Goal: Register for event/course

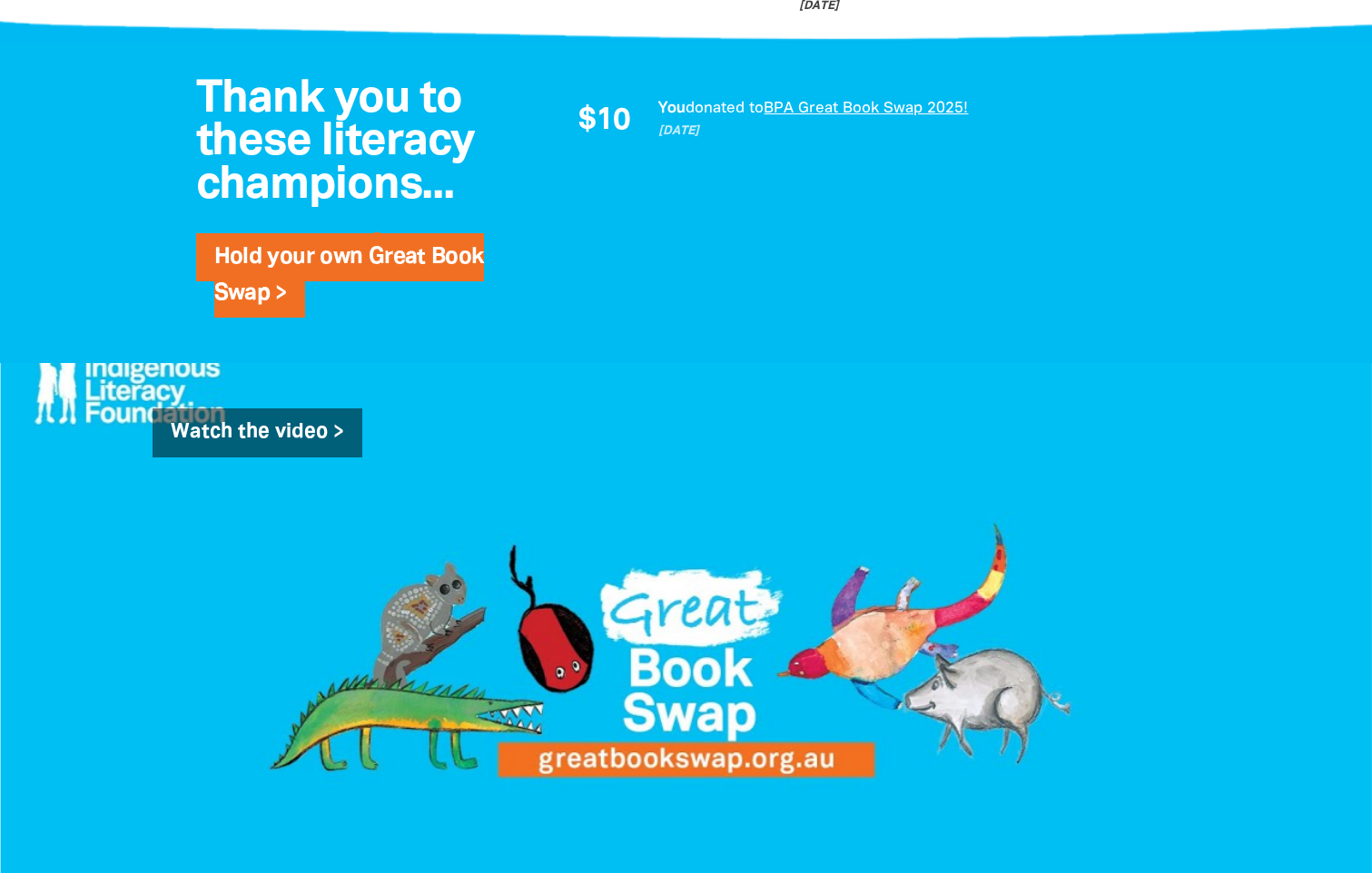
scroll to position [810, 0]
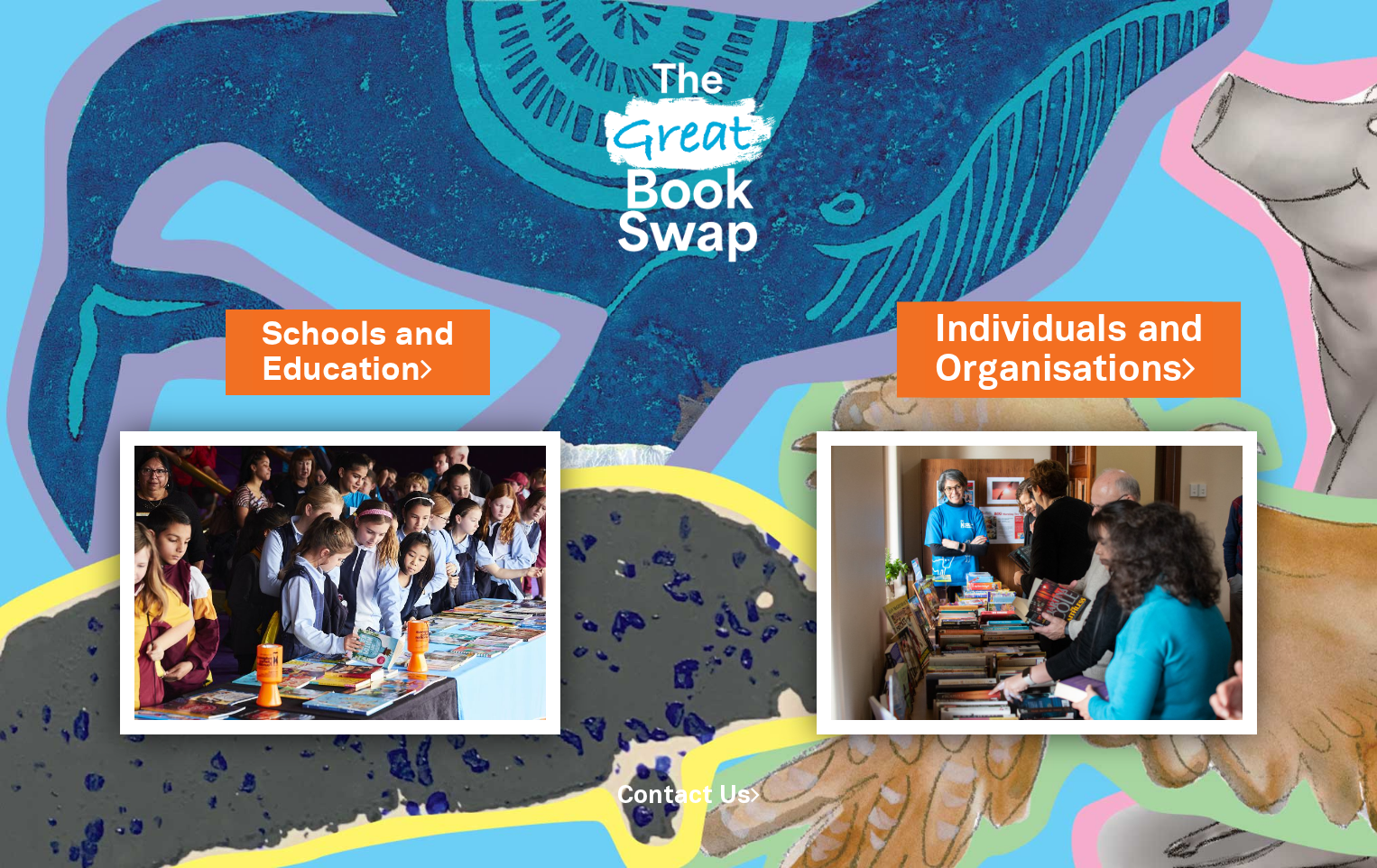
click at [1078, 381] on link "Individuals and Organisations" at bounding box center [1069, 348] width 268 height 90
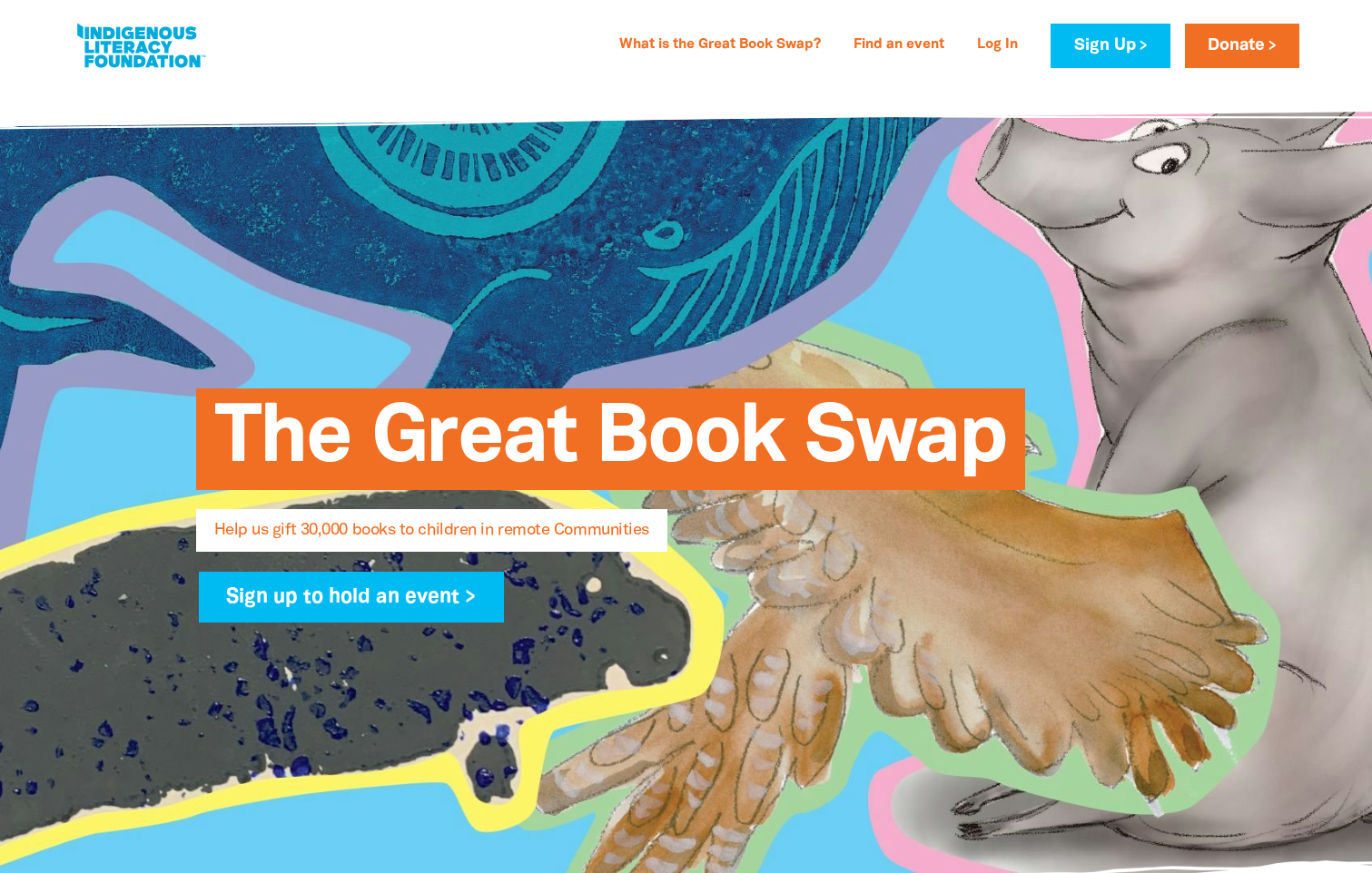
select select "AU"
type input "[PERSON_NAME]"
type input "[PERSON_NAME][EMAIL_ADDRESS][PERSON_NAME][DOMAIN_NAME]"
type input "+61 428 836 143"
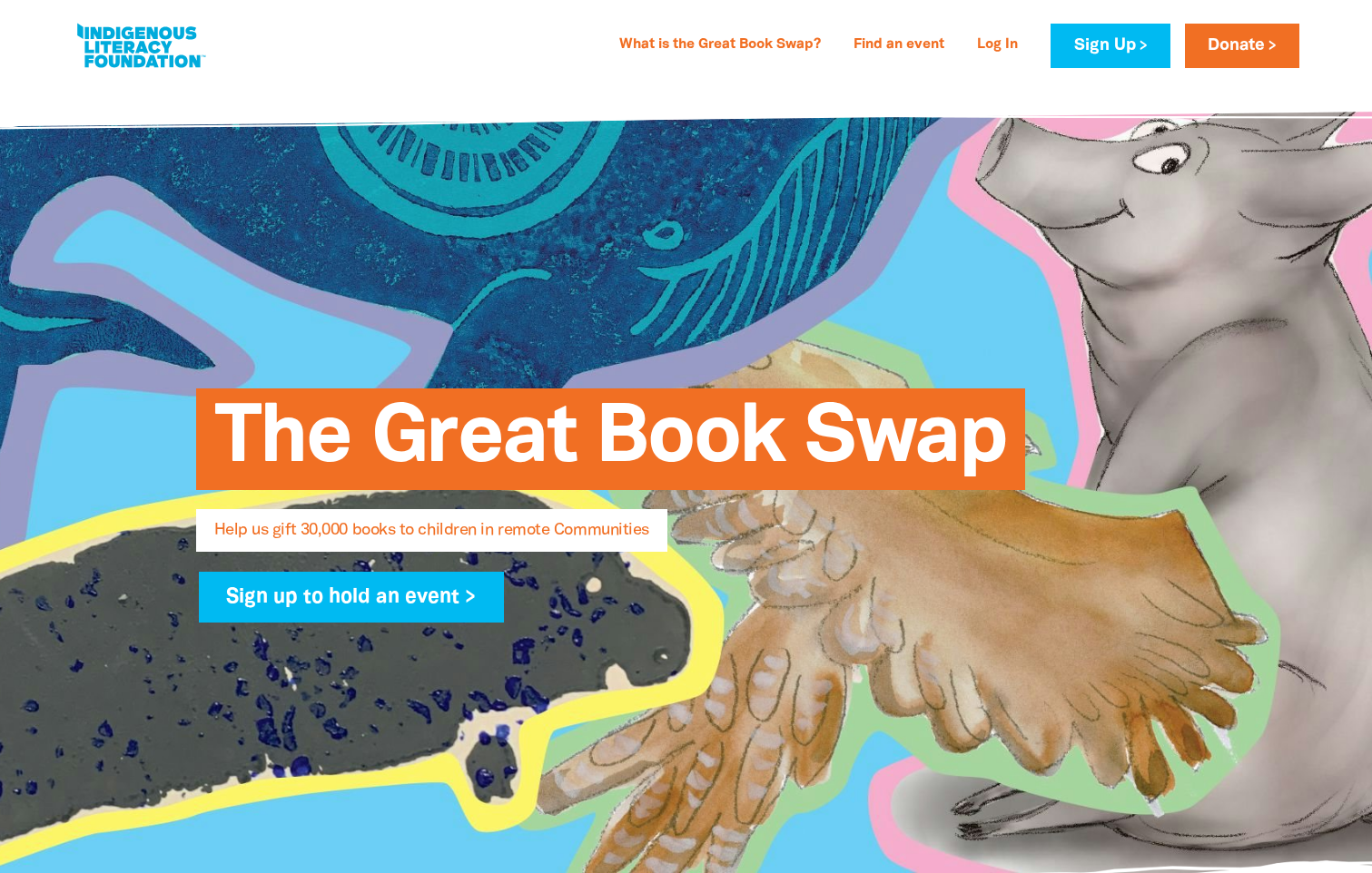
type input "[STREET_ADDRESS]"
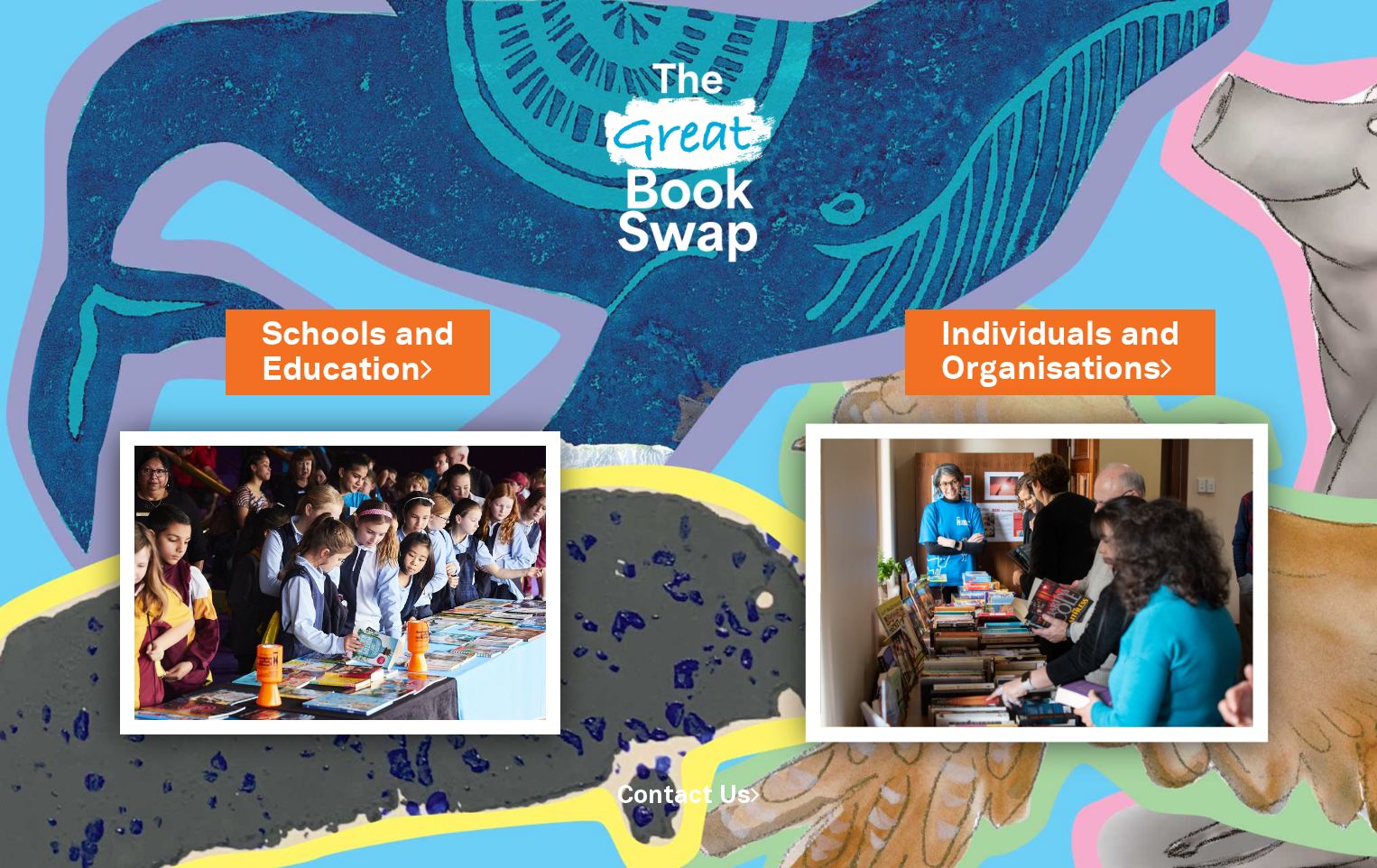
click at [1003, 502] on img at bounding box center [1037, 583] width 462 height 318
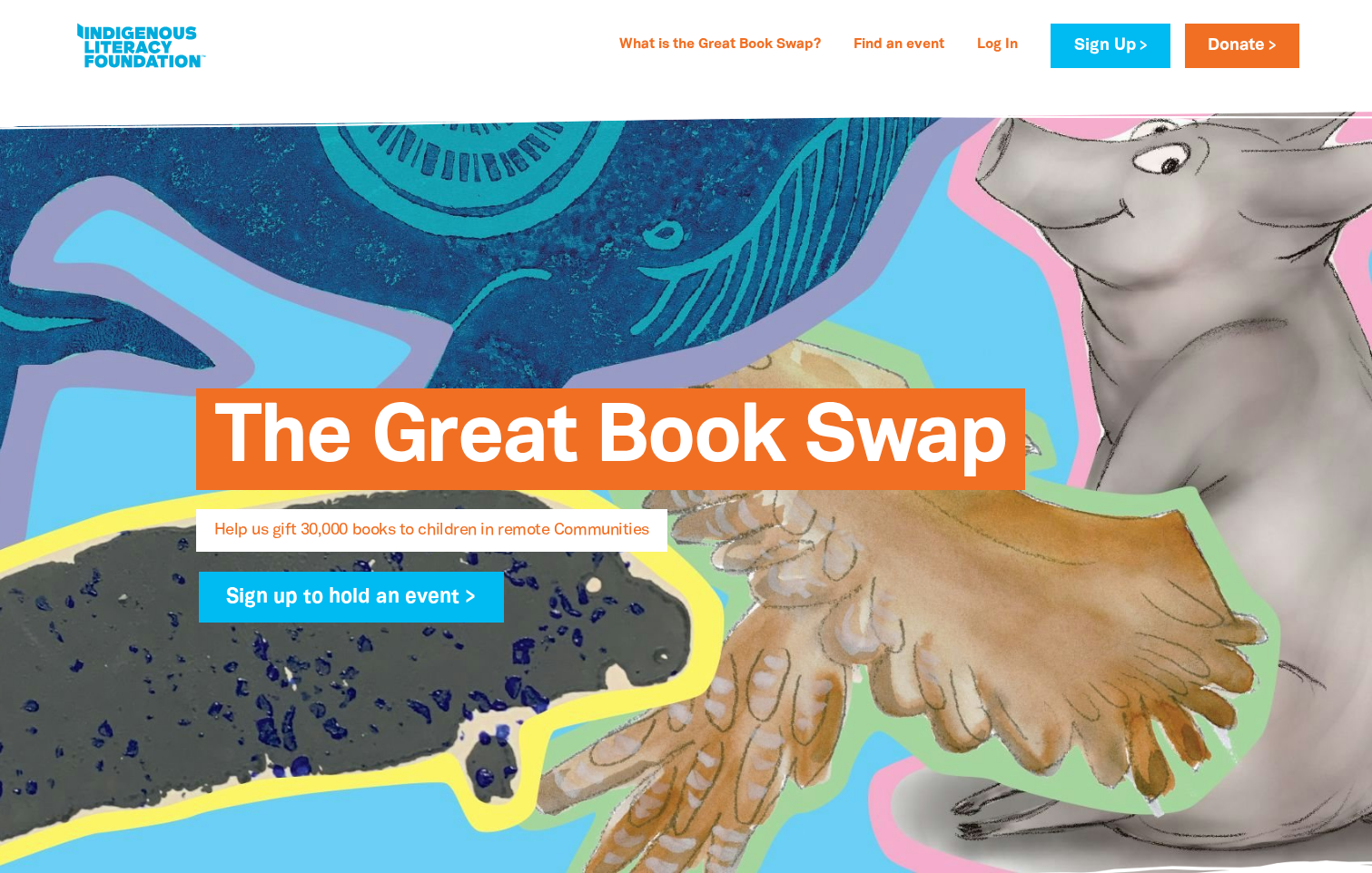
select select "AU"
type input "[PERSON_NAME]"
type input "katie.cotter@dffh.vic.gov.au"
type input "+61 428 836 143"
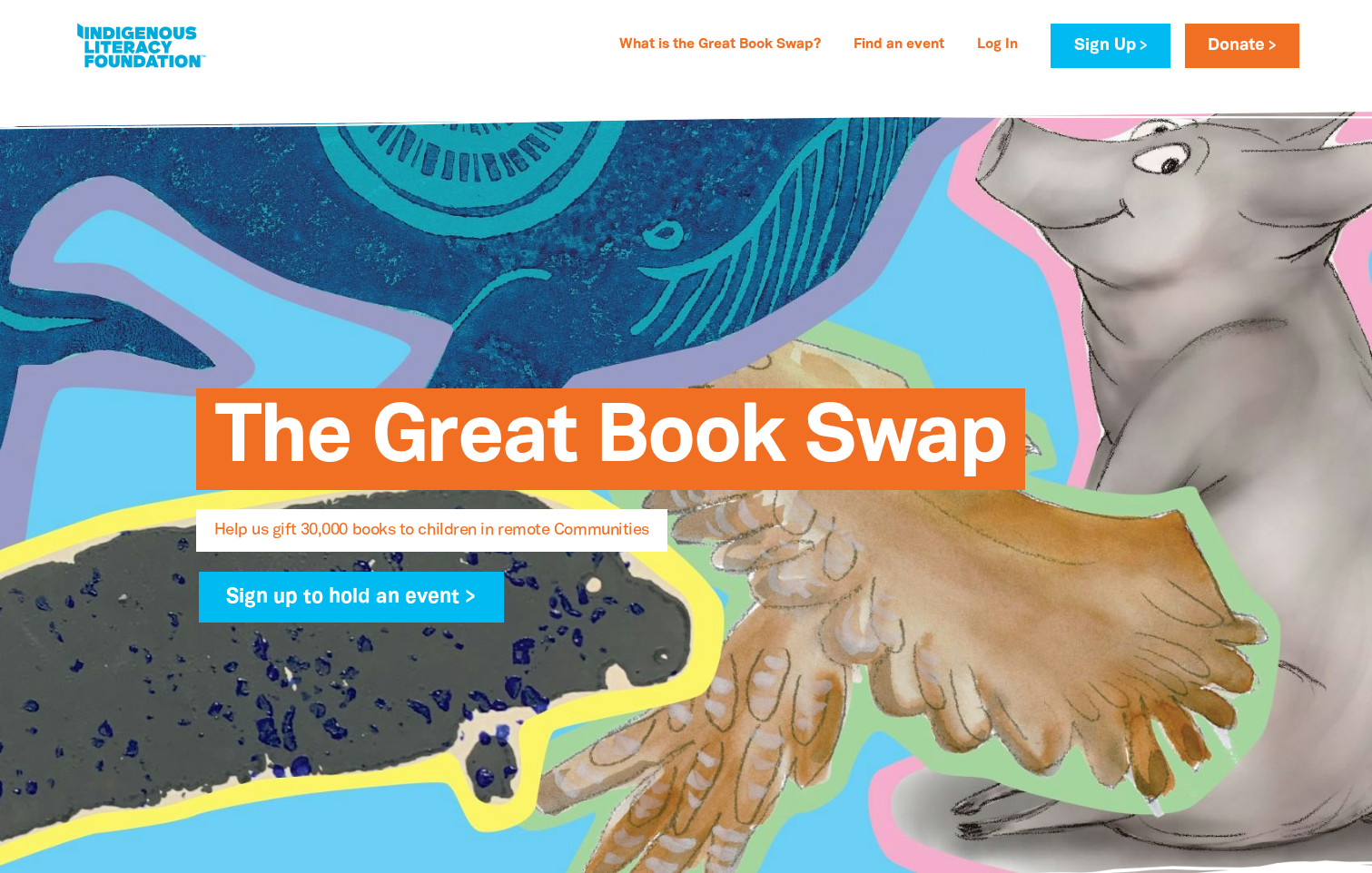
type input "383 Nepean Hwy Frankston"
type input "383 Napean Hwy, Frankston, Victoria 3199, AU"
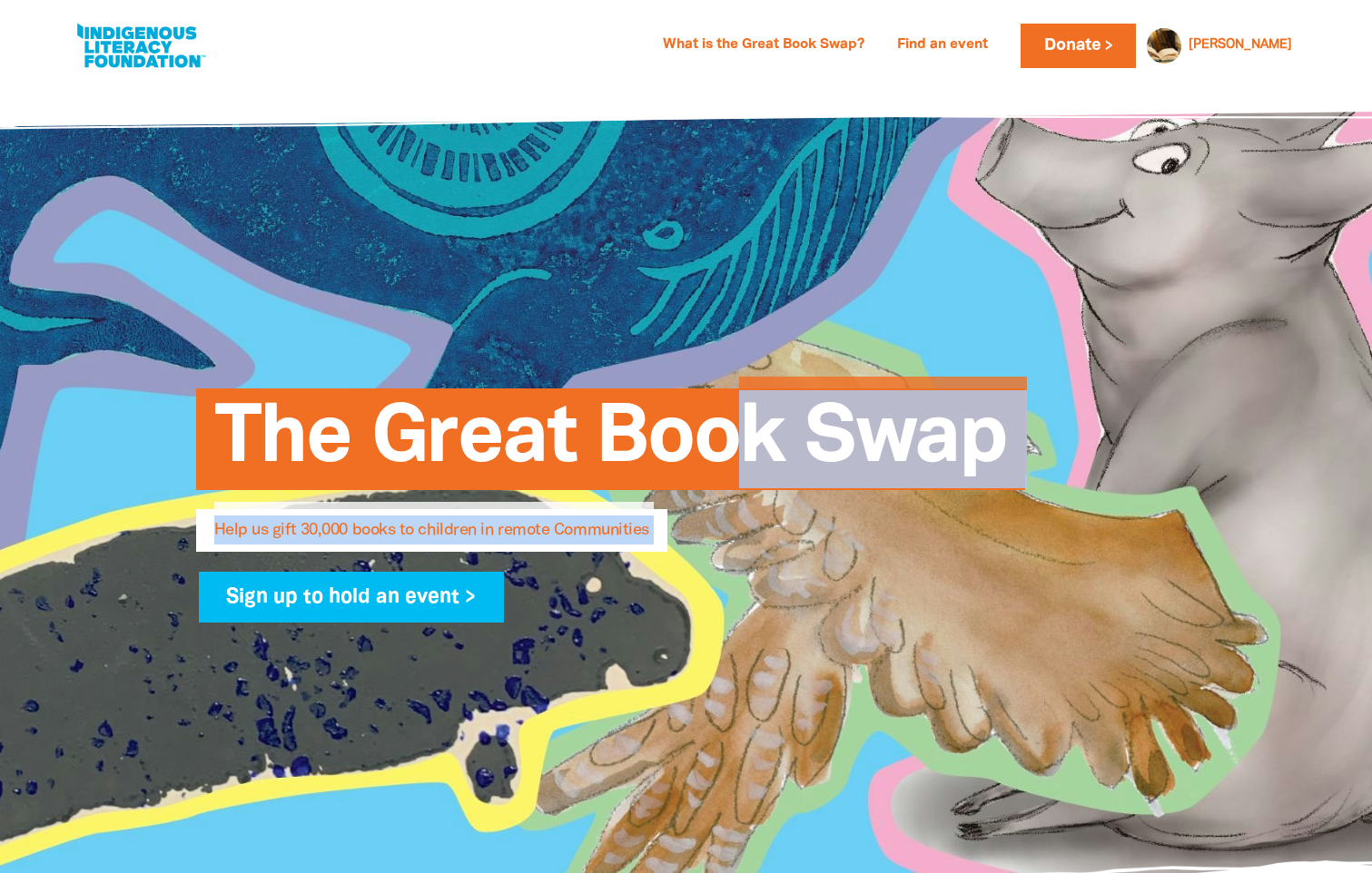
drag, startPoint x: 613, startPoint y: 356, endPoint x: 422, endPoint y: 627, distance: 331.5
click at [422, 627] on div "The Great Book Swap Help us gift 30,000 books to children in remote Communities…" at bounding box center [686, 497] width 1089 height 829
drag, startPoint x: 422, startPoint y: 627, endPoint x: 370, endPoint y: 628, distance: 52.0
click at [370, 628] on div "Sign up to hold an event >" at bounding box center [687, 607] width 996 height 71
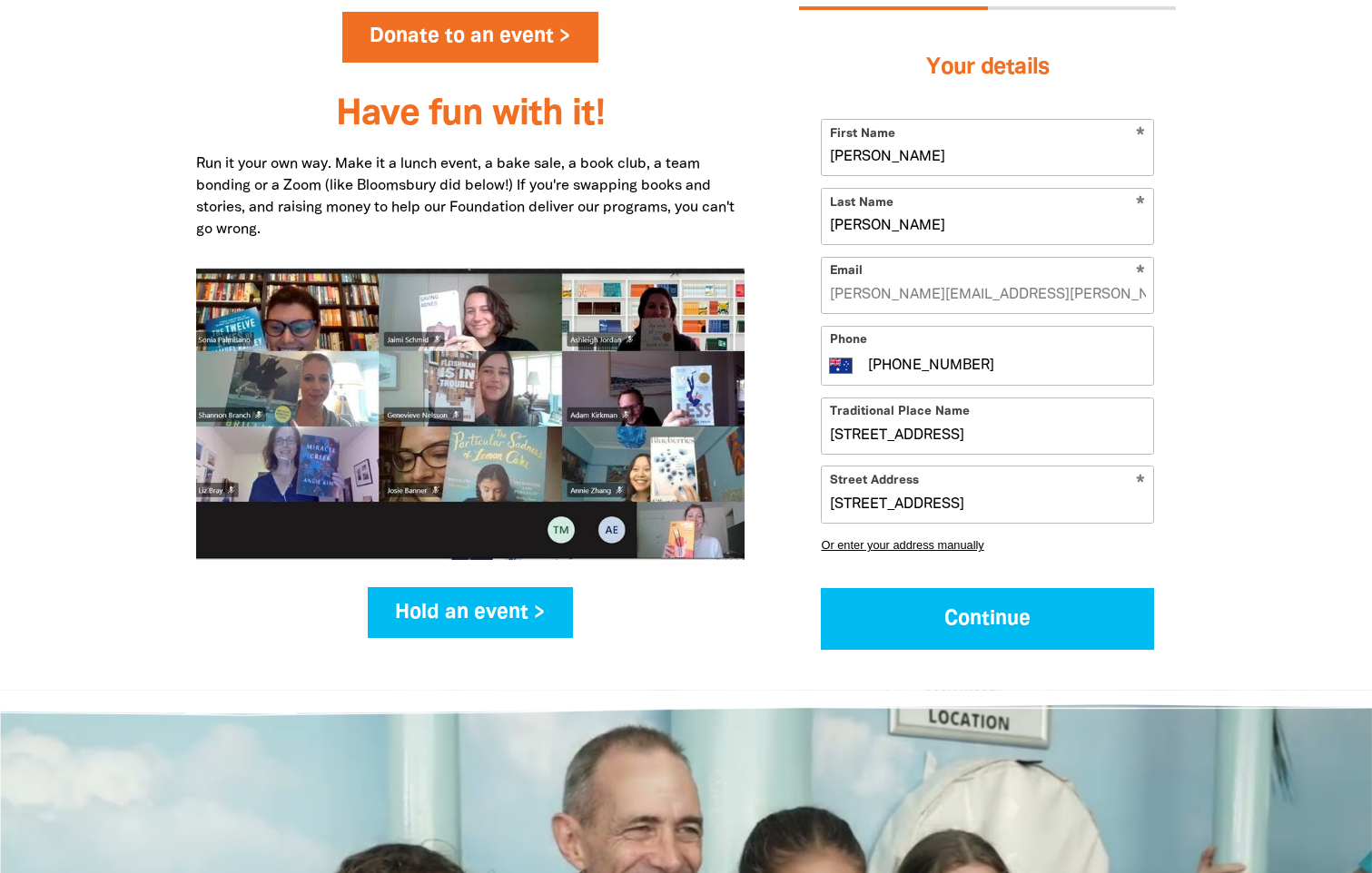
scroll to position [2542, 0]
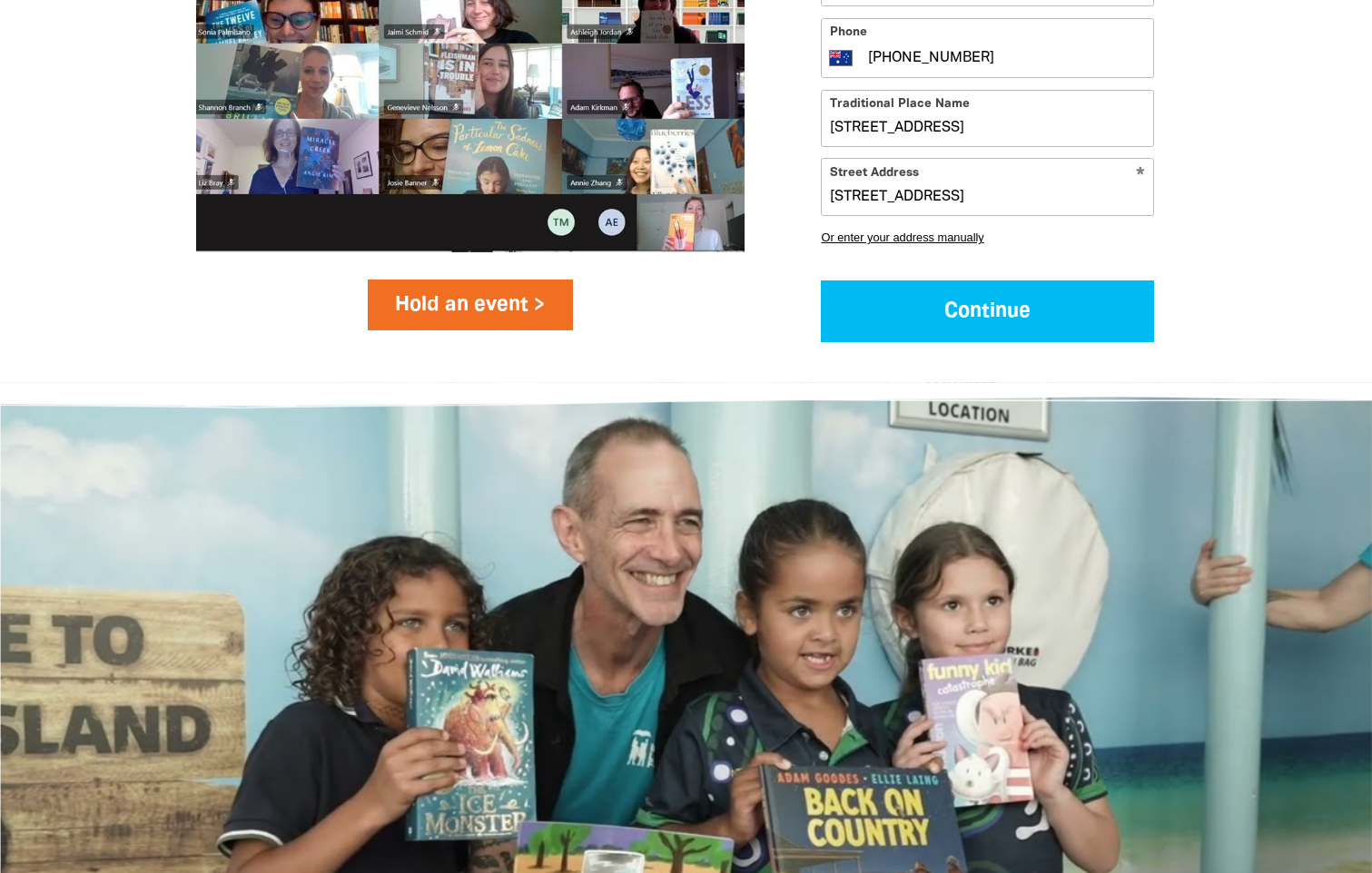
click at [536, 301] on link "Hold an event >" at bounding box center [471, 305] width 206 height 51
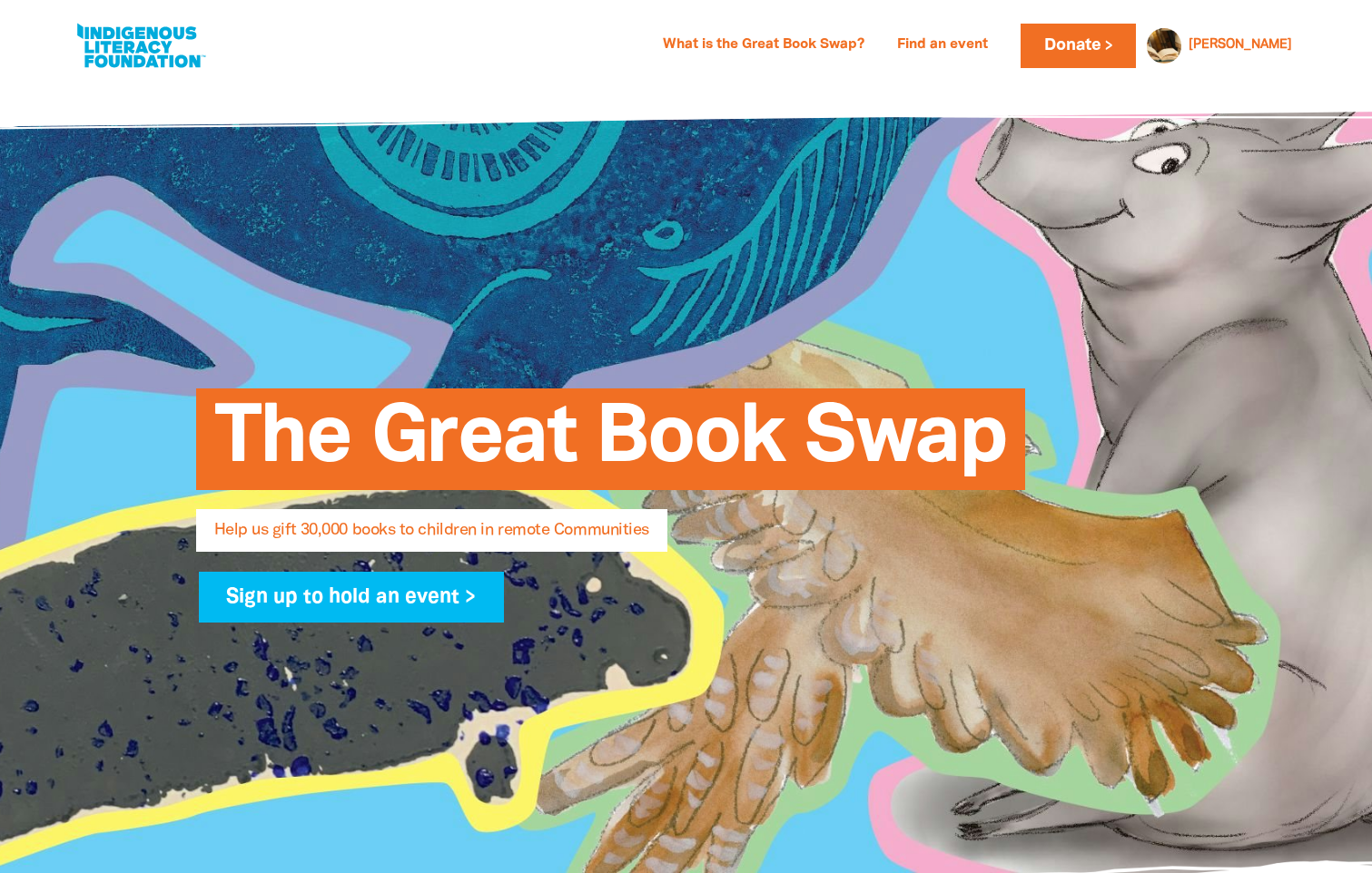
select select "AU"
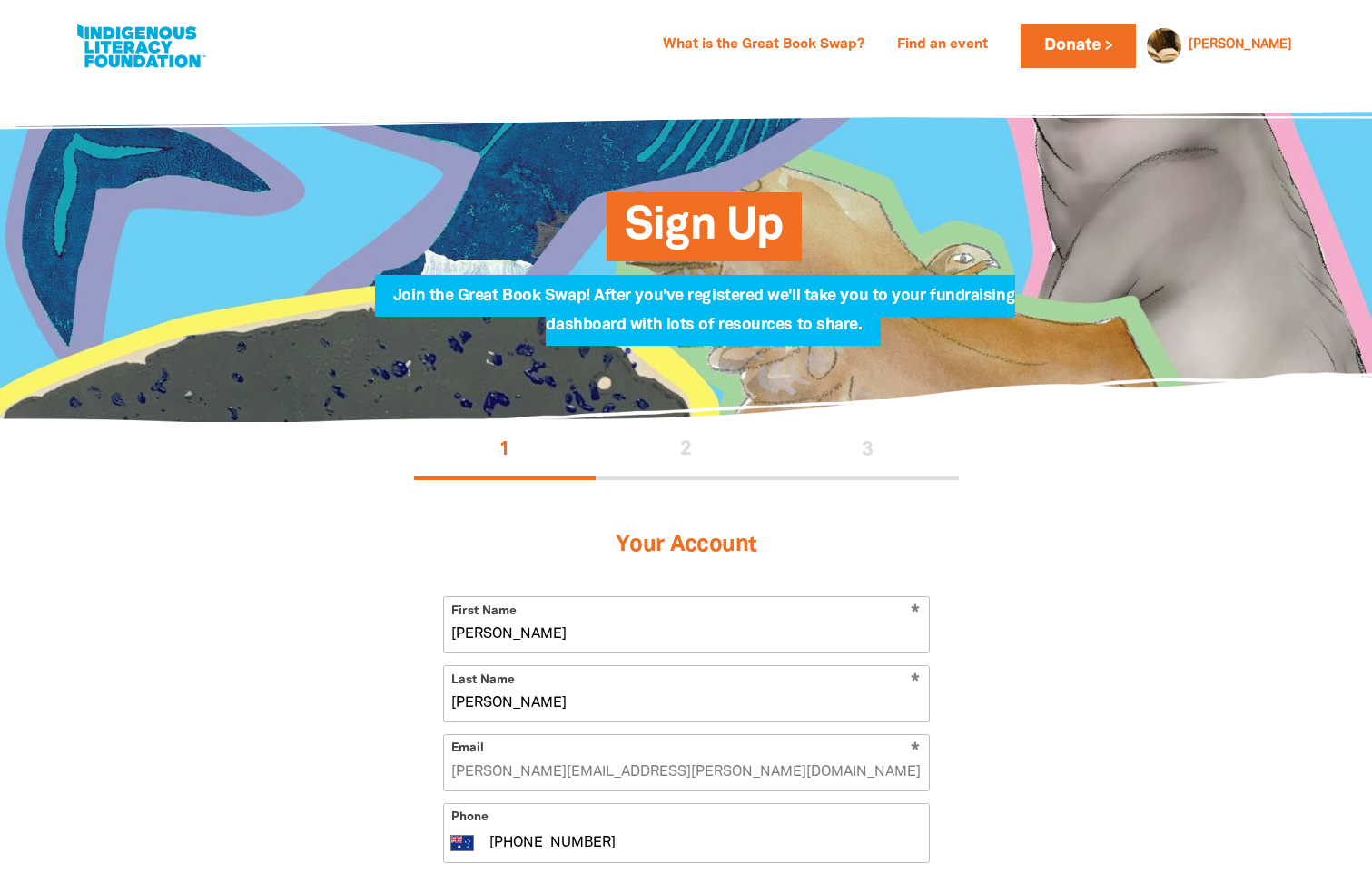
select select "AU"
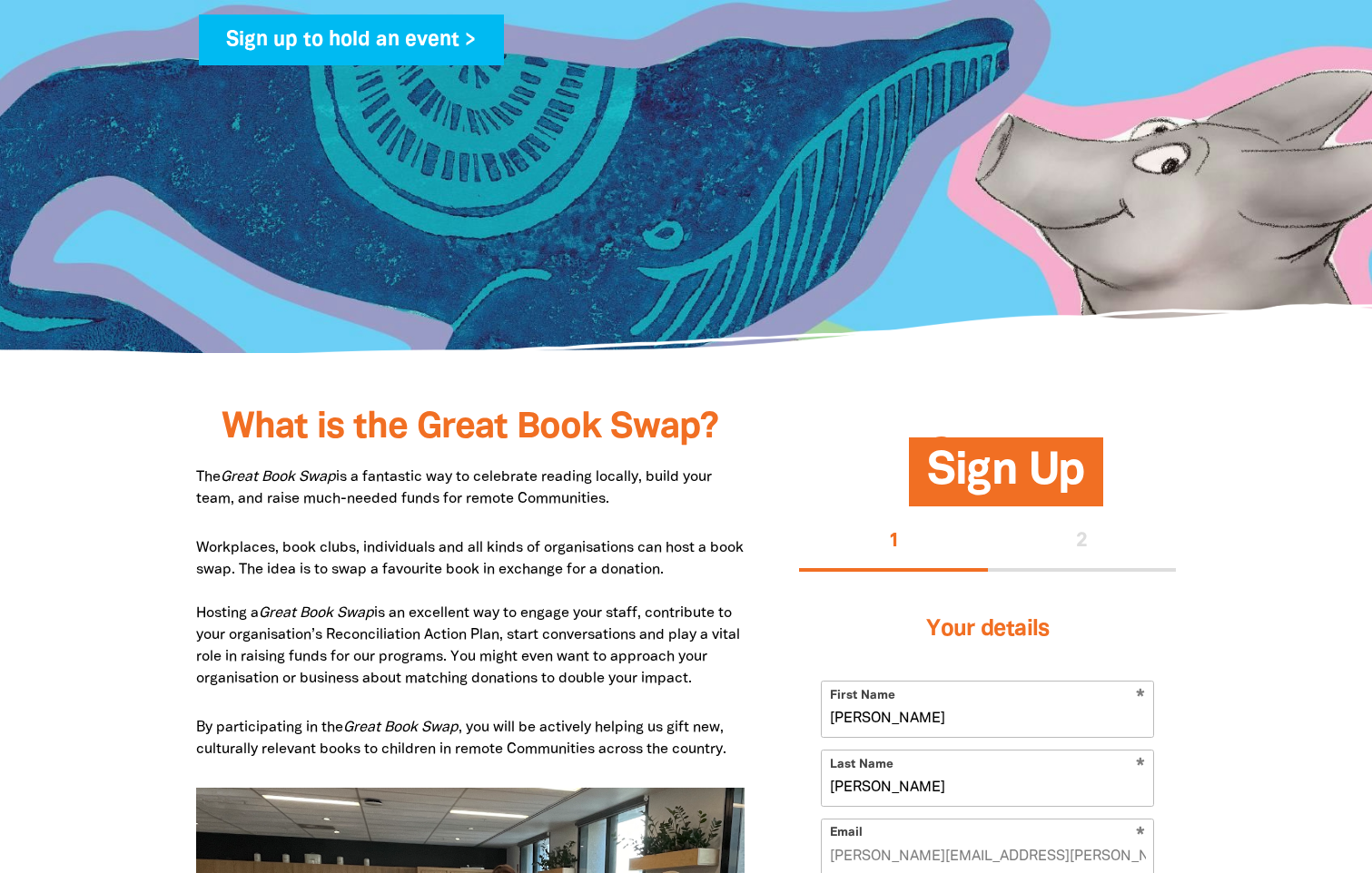
scroll to position [295, 0]
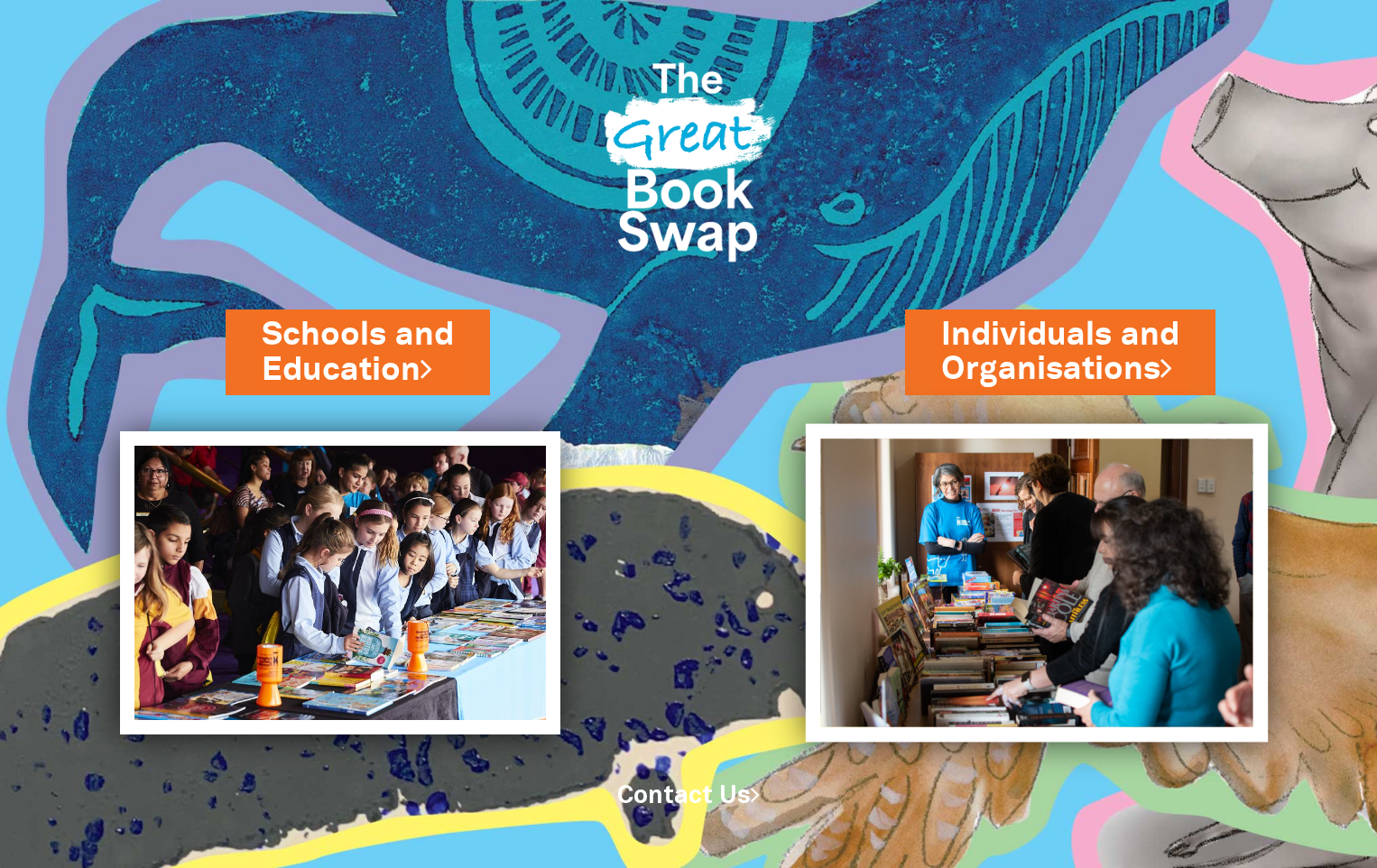
click at [1047, 473] on img at bounding box center [1037, 583] width 462 height 318
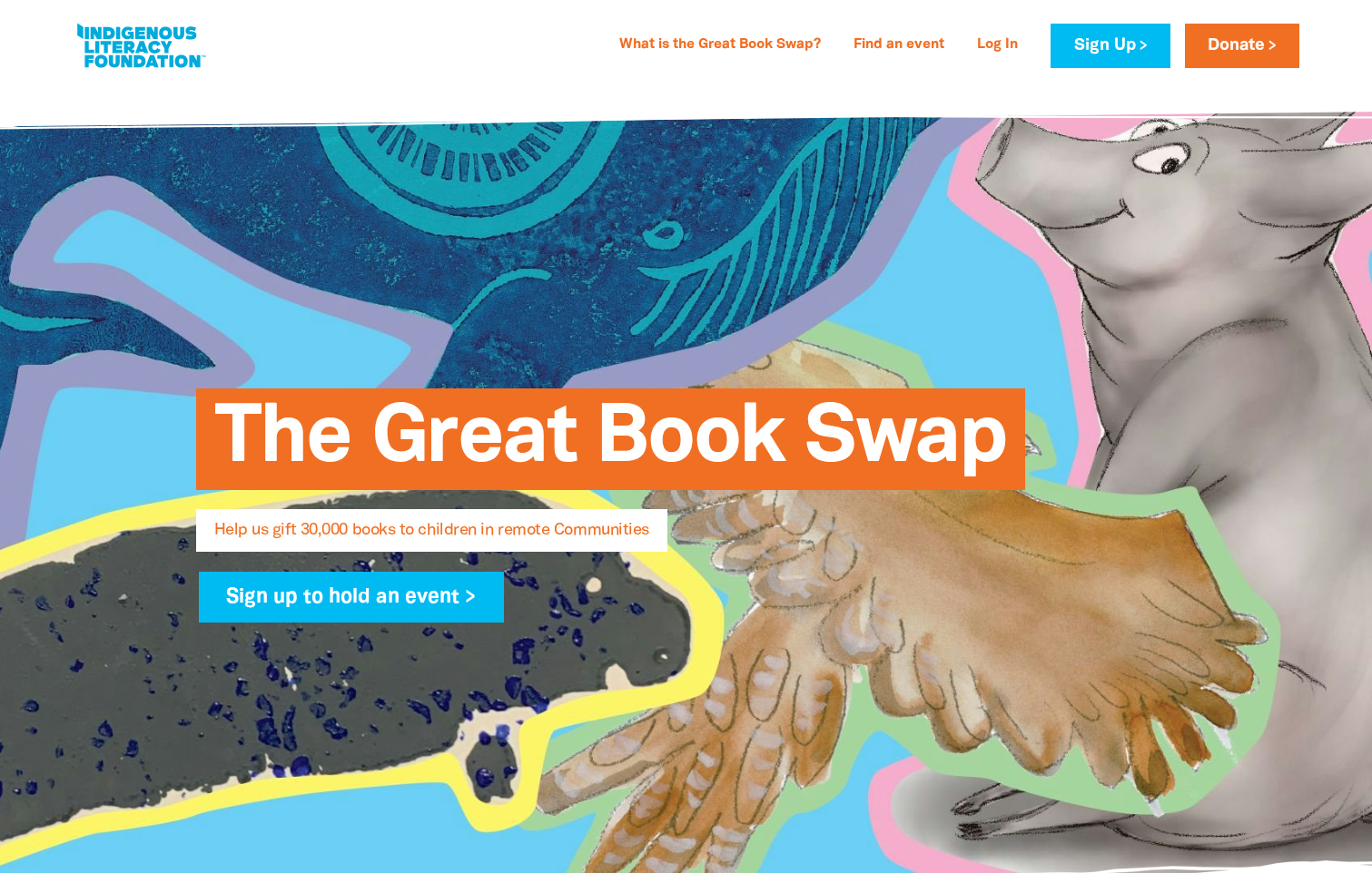
select select "AU"
type input "[PERSON_NAME]"
type input "[PERSON_NAME][EMAIL_ADDRESS][PERSON_NAME][DOMAIN_NAME]"
type input "[PHONE_NUMBER]"
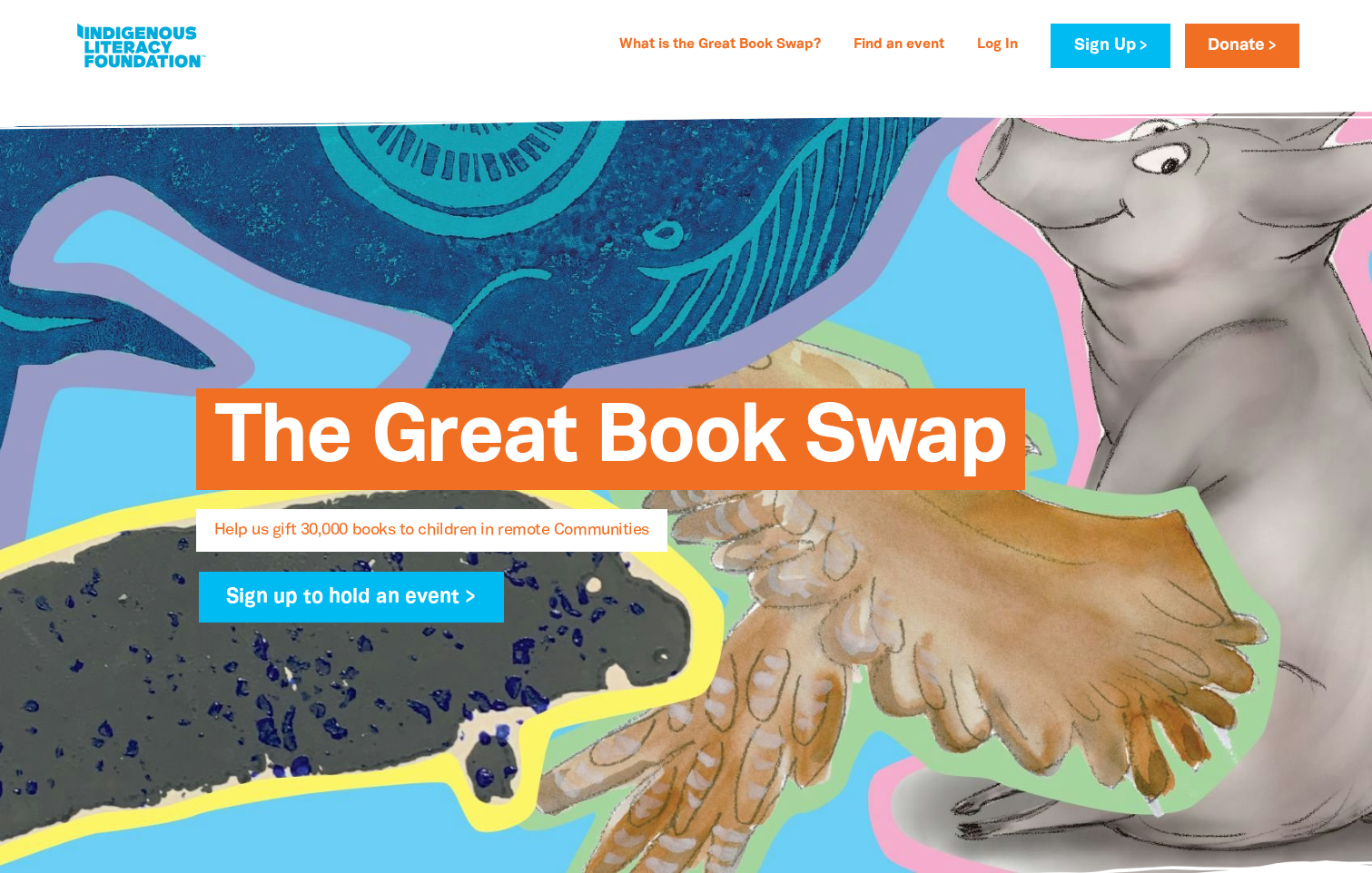
type input "[STREET_ADDRESS]"
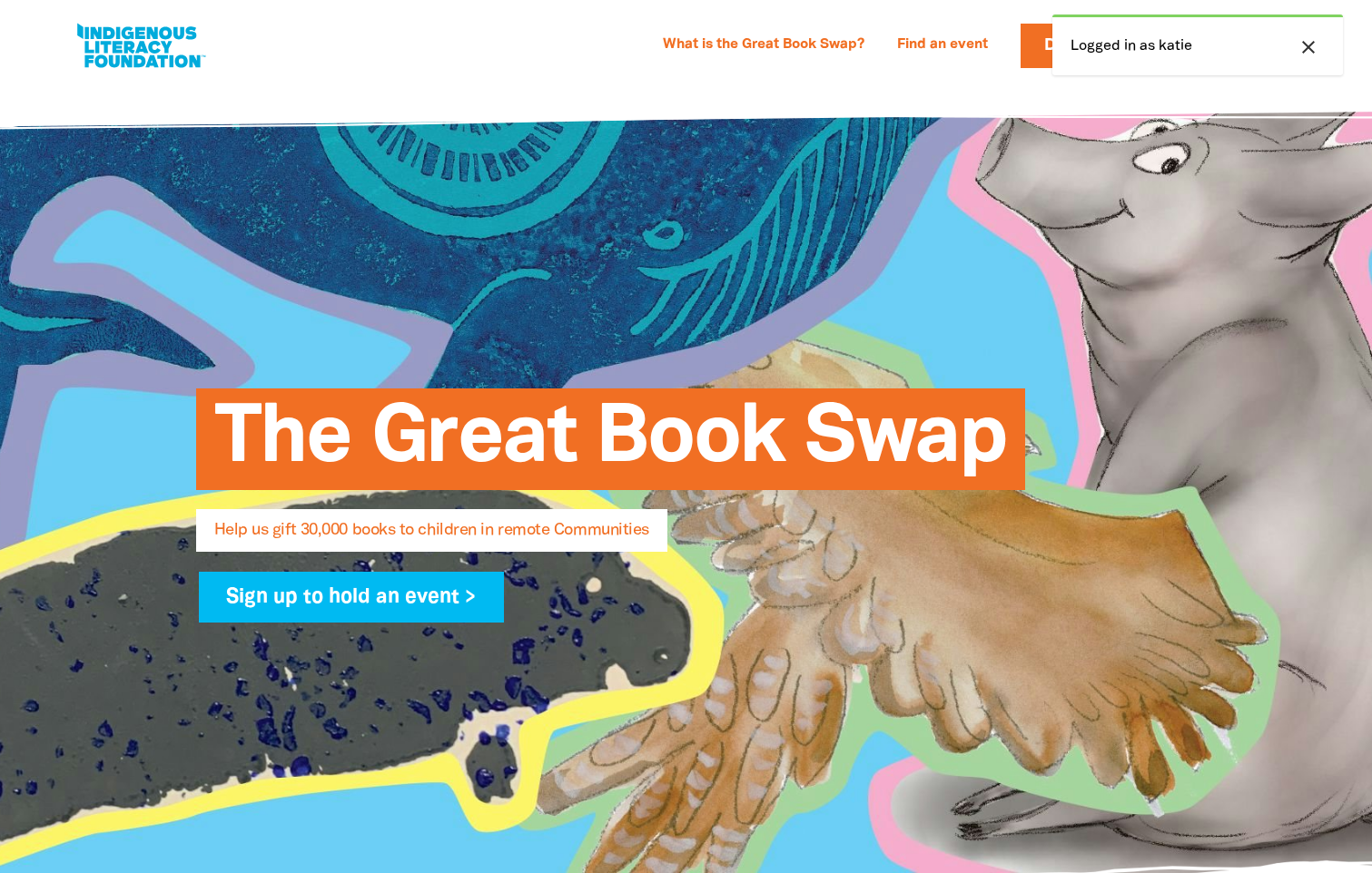
click at [1313, 46] on icon "close" at bounding box center [1308, 47] width 22 height 22
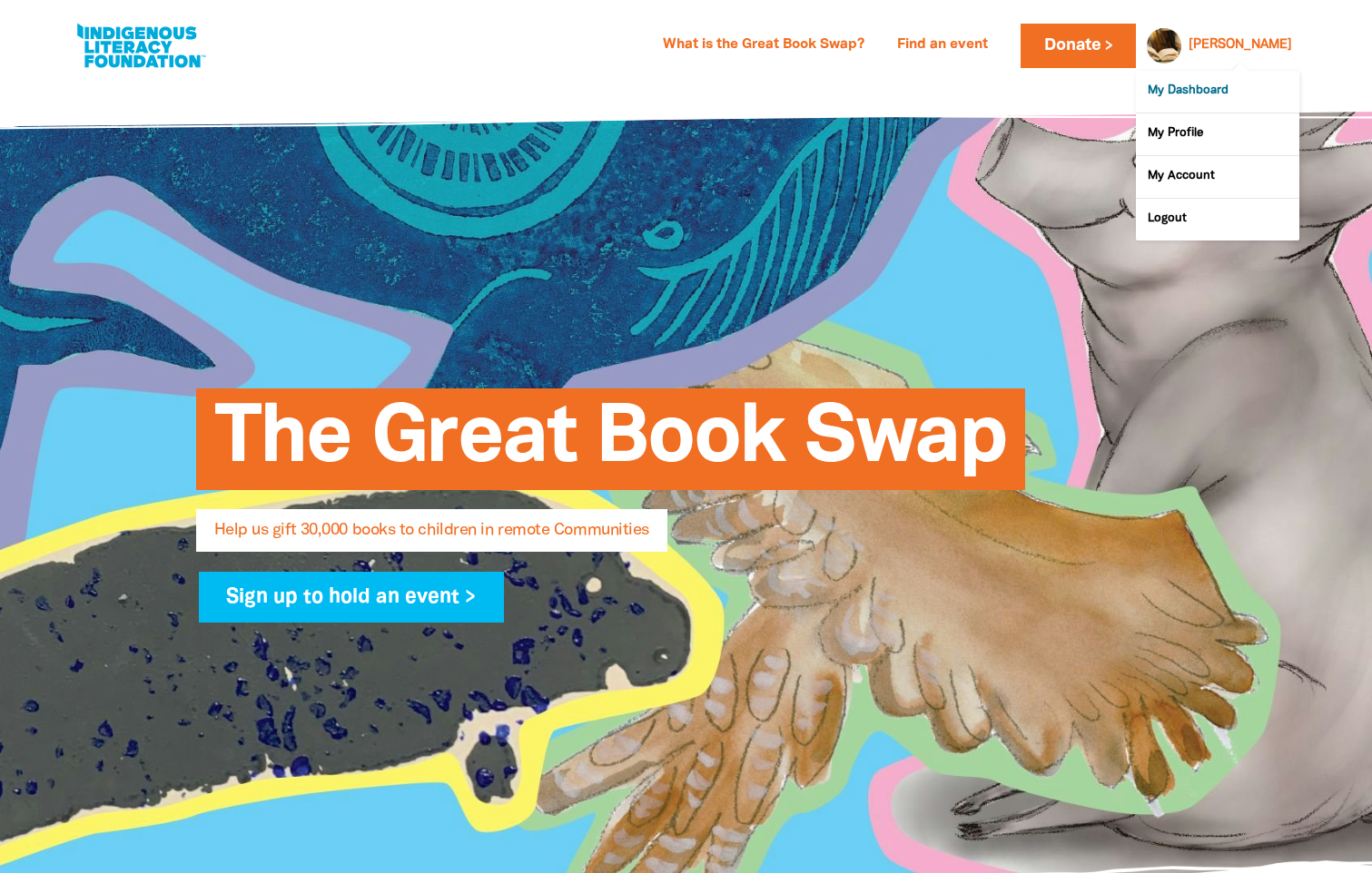
click at [1205, 85] on link "My Dashboard" at bounding box center [1217, 92] width 163 height 42
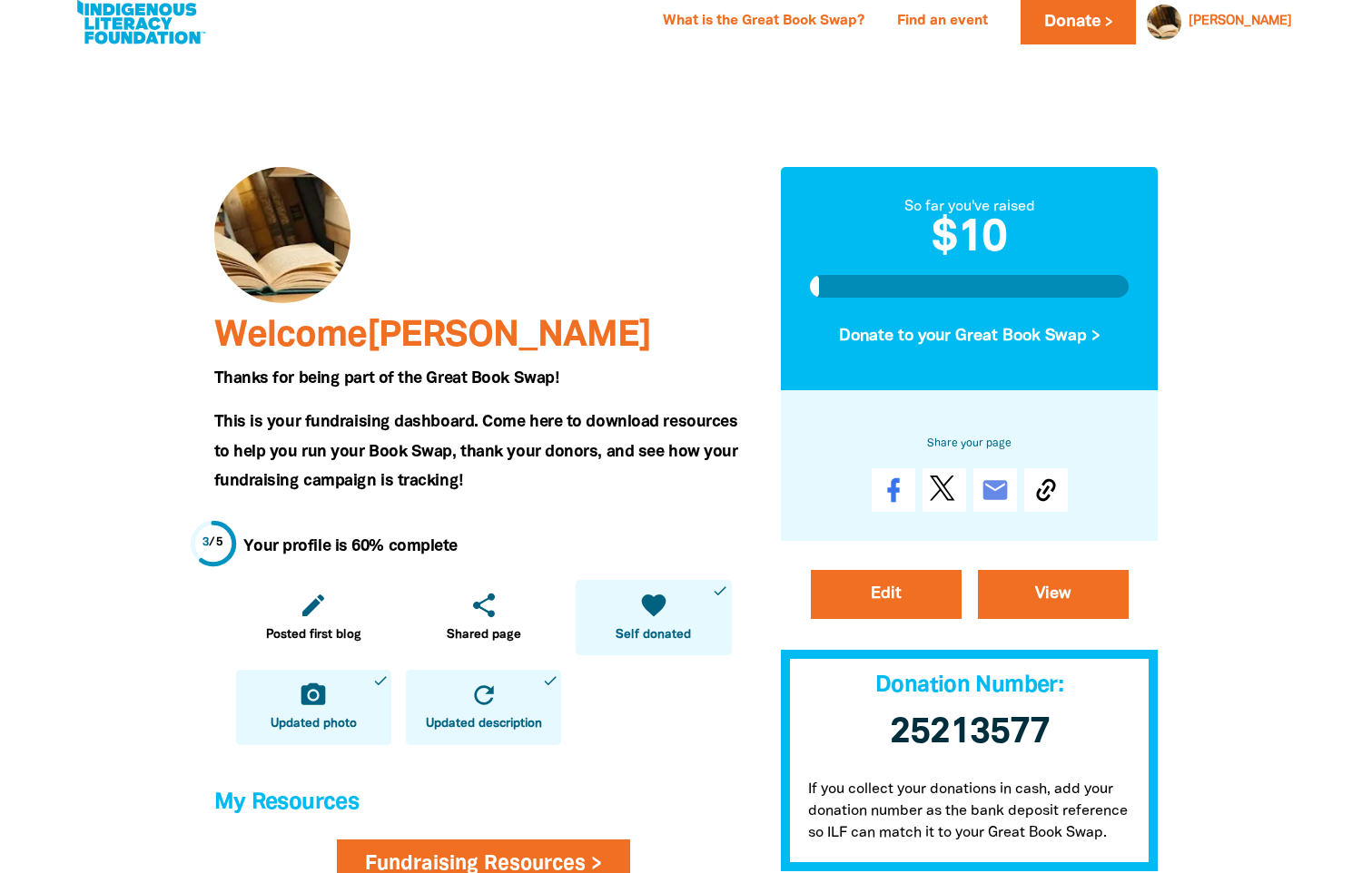
scroll to position [21, 0]
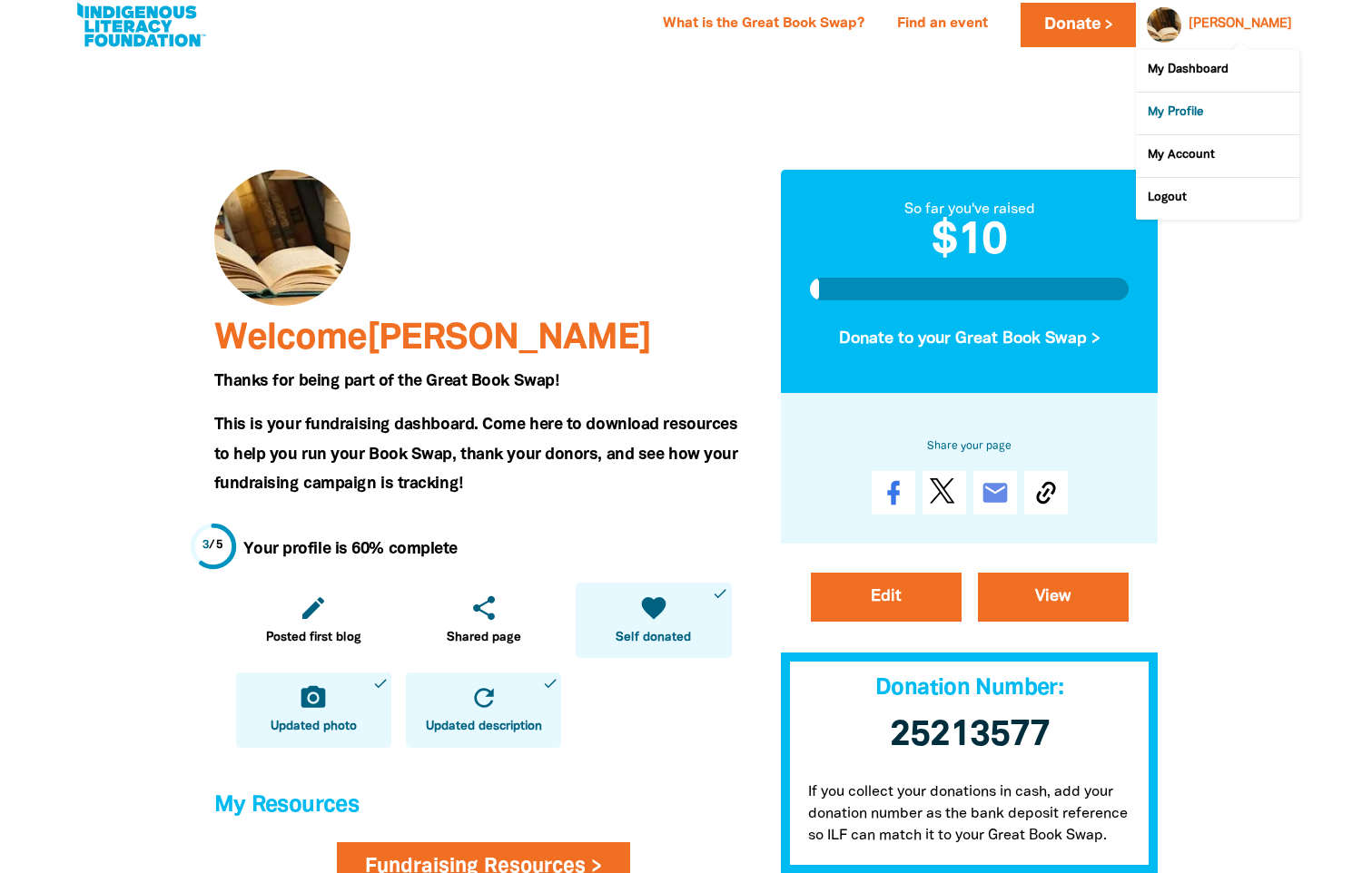
click at [1194, 118] on link "My Profile" at bounding box center [1217, 114] width 163 height 42
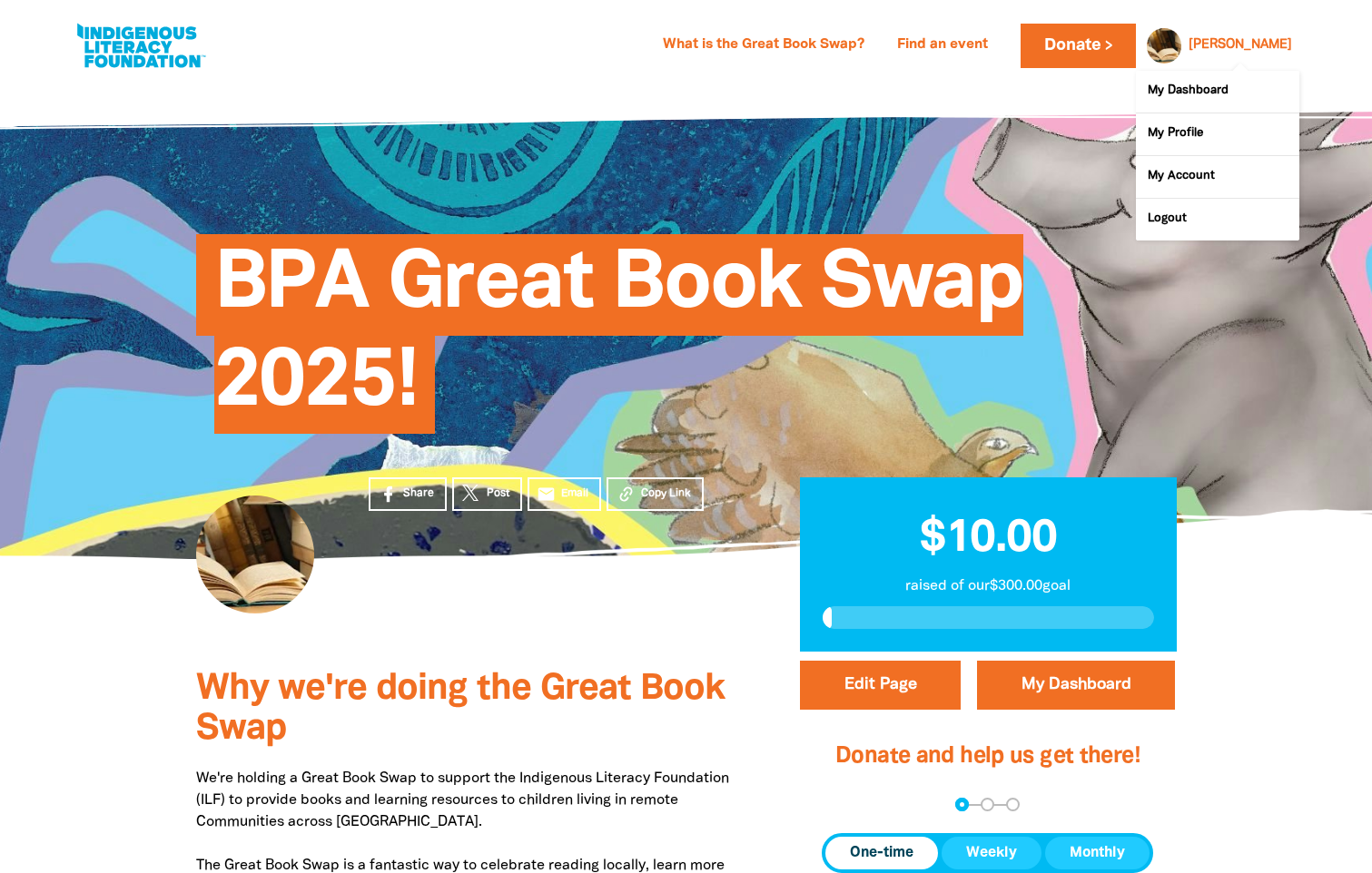
click at [1181, 39] on div at bounding box center [1160, 46] width 44 height 44
click at [1181, 42] on div at bounding box center [1160, 46] width 44 height 44
click at [1188, 138] on link "My Profile" at bounding box center [1217, 135] width 163 height 42
click at [1261, 48] on div "[PERSON_NAME]" at bounding box center [1240, 45] width 118 height 28
click at [1175, 129] on link "My Profile" at bounding box center [1217, 135] width 163 height 42
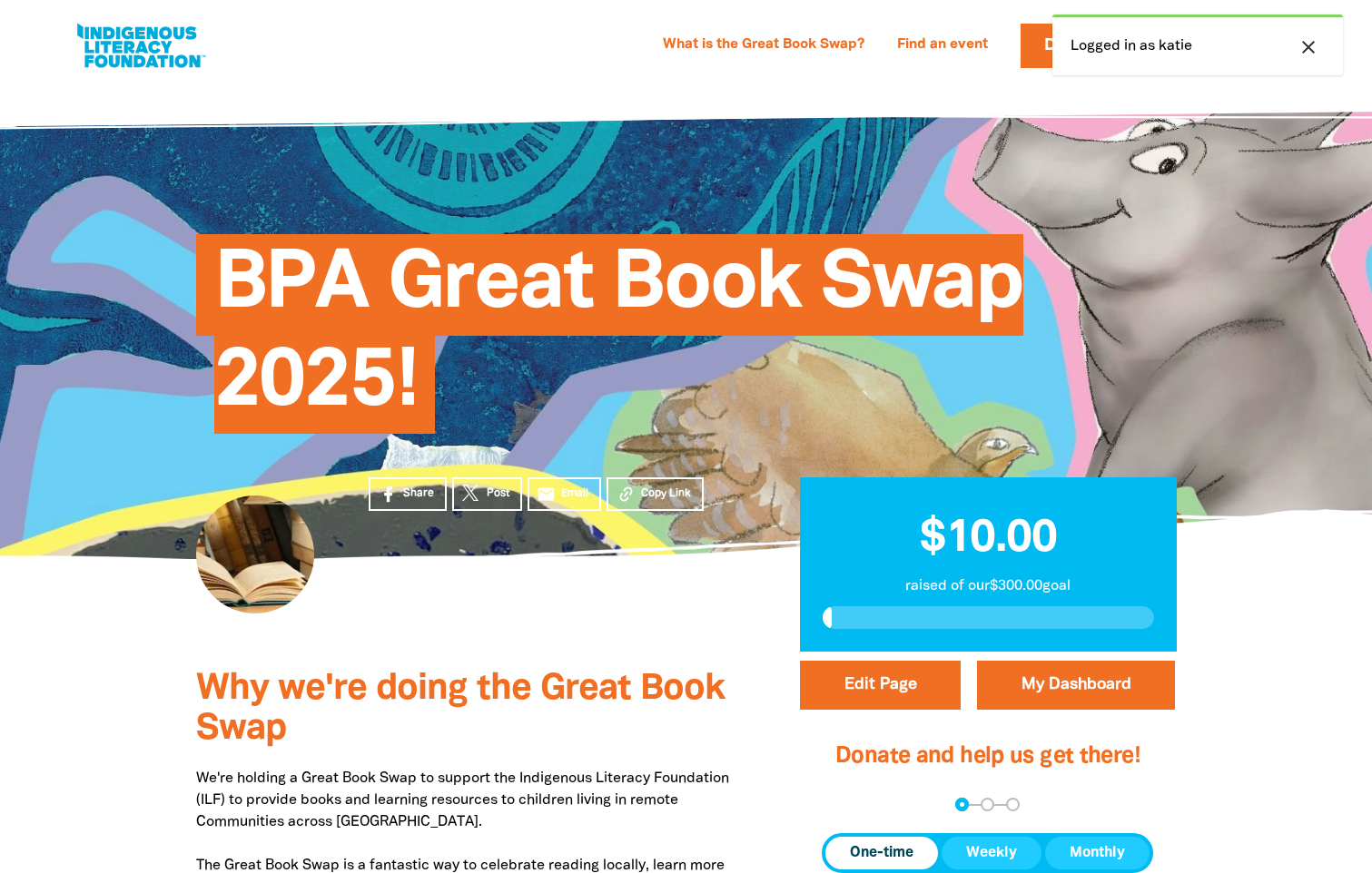
drag, startPoint x: 578, startPoint y: 598, endPoint x: 594, endPoint y: 599, distance: 16.0
click at [579, 598] on div "Share Post email Email Copy Link" at bounding box center [556, 606] width 431 height 94
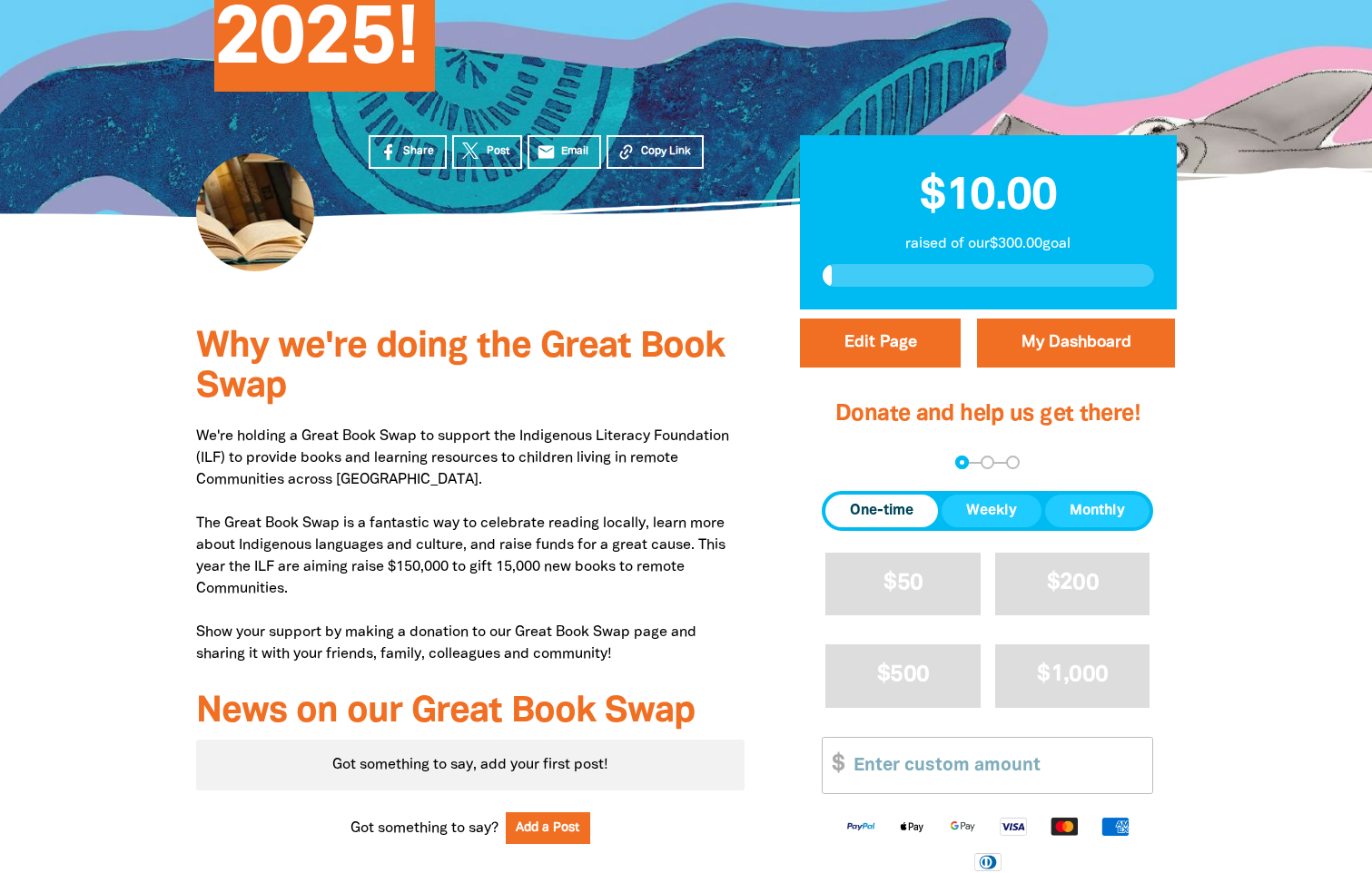
scroll to position [91, 0]
